Goal: Check status: Check status

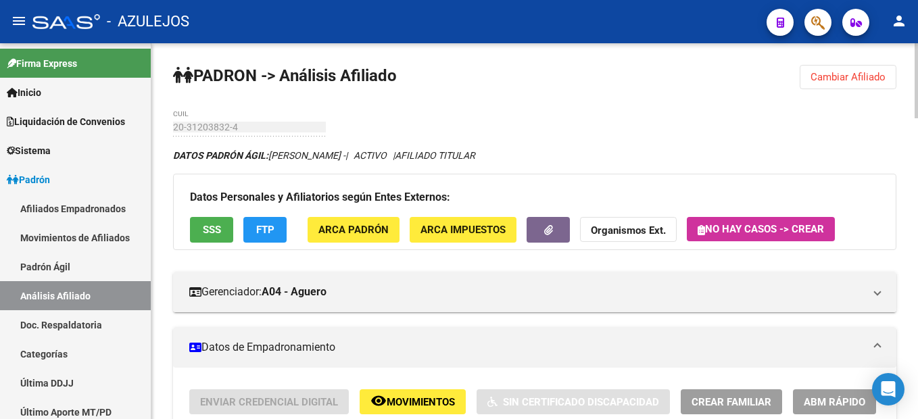
click at [810, 81] on button "Cambiar Afiliado" at bounding box center [848, 77] width 97 height 24
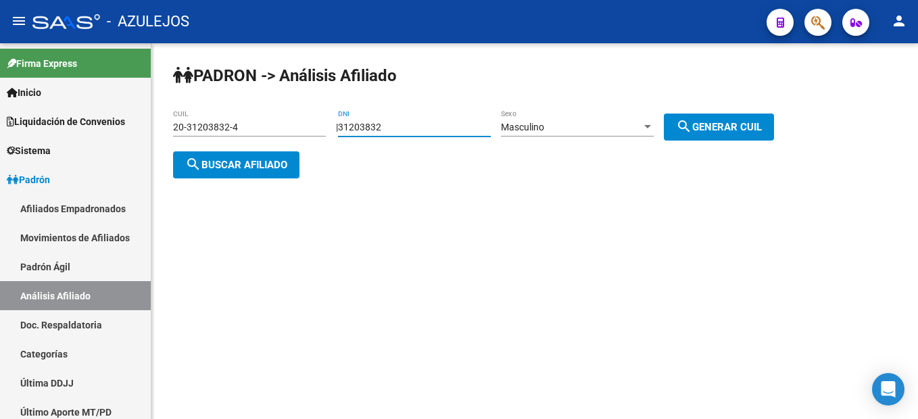
drag, startPoint x: 406, startPoint y: 124, endPoint x: 349, endPoint y: 128, distance: 56.2
click at [349, 128] on div "| 31203832 DNI Masculino Sexo search Generar CUIL" at bounding box center [560, 127] width 448 height 11
paste input "31396261"
type input "31396261"
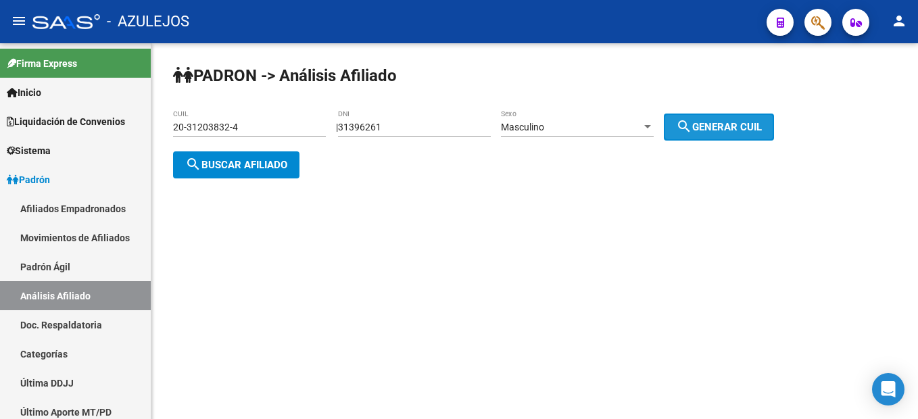
click at [760, 129] on span "search Generar CUIL" at bounding box center [719, 127] width 86 height 12
type input "20-31396261-0"
click at [235, 162] on span "search Buscar afiliado" at bounding box center [236, 165] width 102 height 12
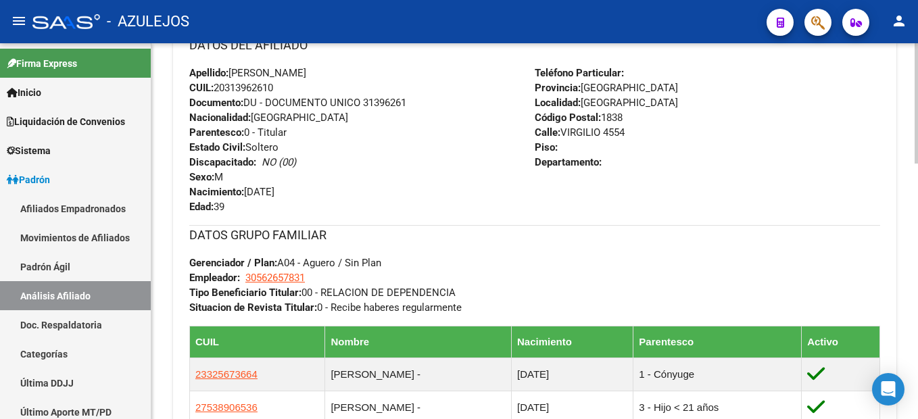
scroll to position [801, 0]
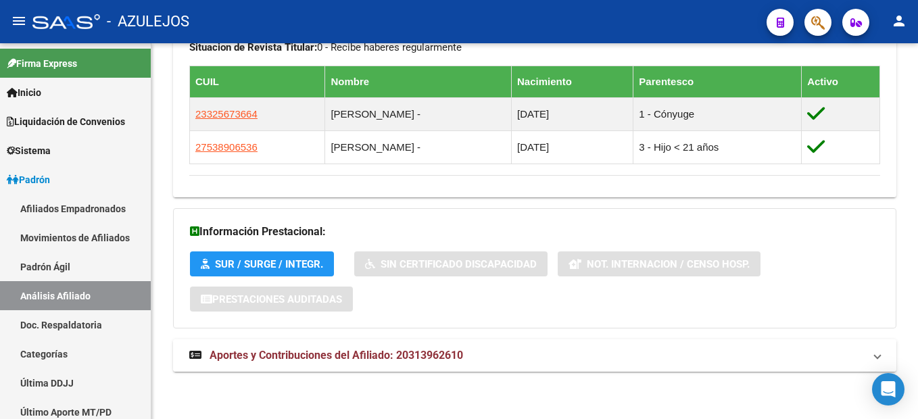
click at [395, 358] on span "Aportes y Contribuciones del Afiliado: 20313962610" at bounding box center [336, 355] width 253 height 13
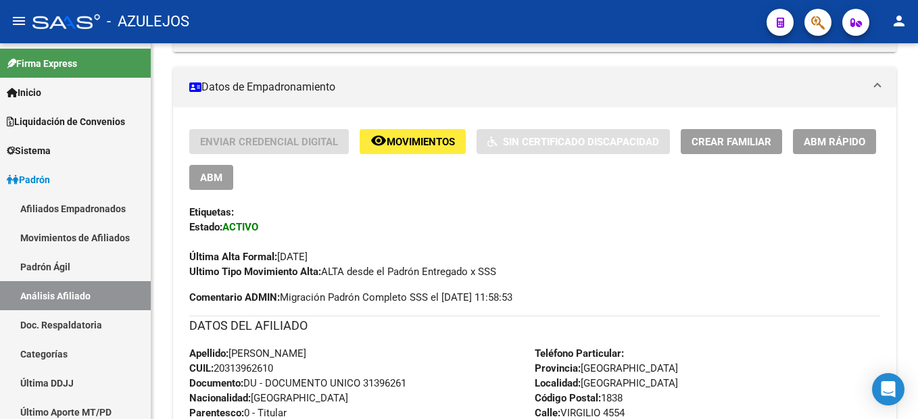
scroll to position [0, 0]
